Goal: Task Accomplishment & Management: Manage account settings

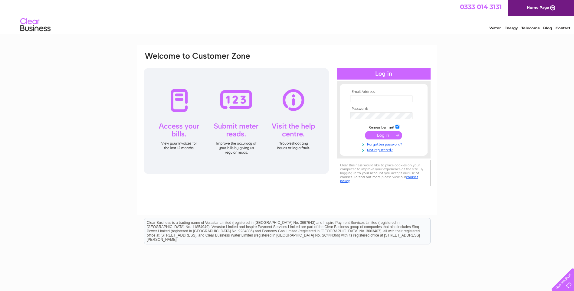
type input "[EMAIL_ADDRESS][DOMAIN_NAME]"
click at [384, 135] on input "submit" at bounding box center [383, 135] width 37 height 8
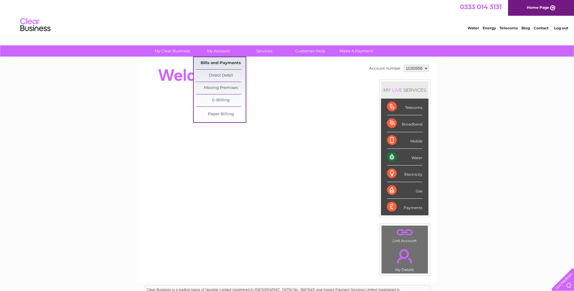
click at [219, 63] on link "Bills and Payments" at bounding box center [221, 63] width 50 height 12
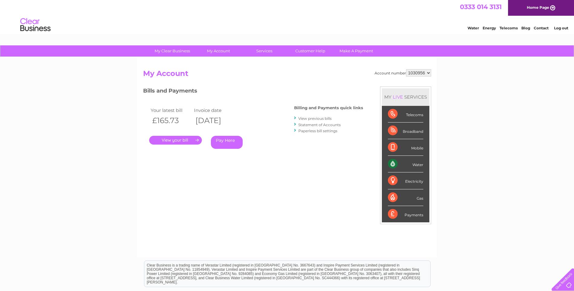
click at [564, 28] on link "Log out" at bounding box center [561, 28] width 14 height 5
